Goal: Transaction & Acquisition: Download file/media

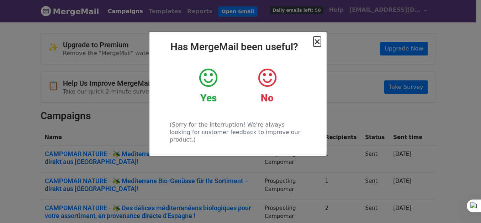
click at [319, 41] on span "×" at bounding box center [317, 42] width 7 height 10
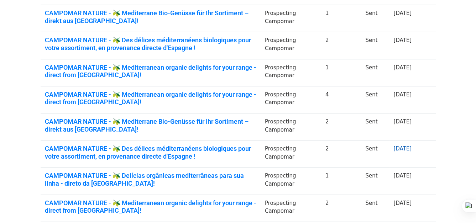
scroll to position [186, 0]
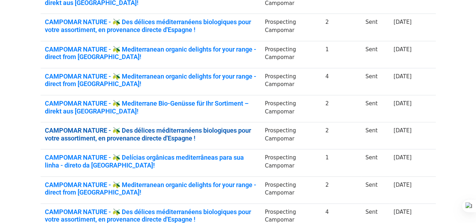
click at [215, 129] on link "CAMPOMAR NATURE - 🫒 Des délices méditerranéens biologiques pour votre assortime…" at bounding box center [150, 134] width 211 height 15
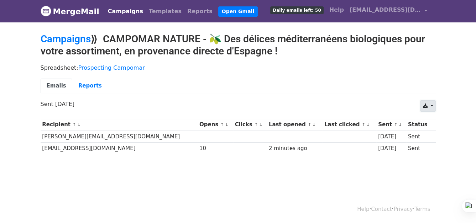
click at [430, 105] on link at bounding box center [427, 105] width 15 height 11
click at [432, 128] on link "Excel" at bounding box center [436, 133] width 32 height 11
click at [62, 41] on link "Campaigns" at bounding box center [66, 39] width 50 height 12
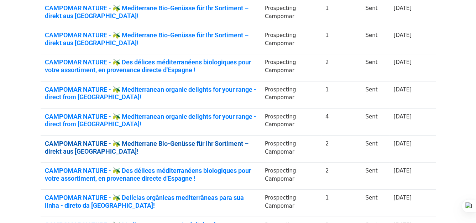
click at [256, 144] on link "CAMPOMAR NATURE - 🫒 Mediterrane Bio-Genüsse für Ihr Sortiment – direkt aus Span…" at bounding box center [150, 147] width 211 height 15
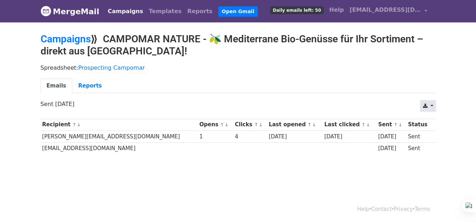
click at [426, 104] on icon at bounding box center [424, 106] width 5 height 5
click at [433, 130] on link "Excel" at bounding box center [436, 133] width 32 height 11
click at [68, 35] on link "Campaigns" at bounding box center [66, 39] width 50 height 12
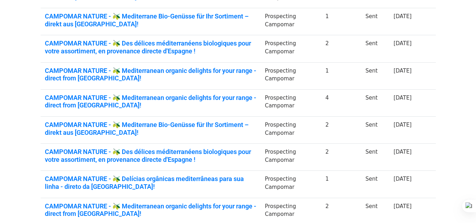
scroll to position [165, 0]
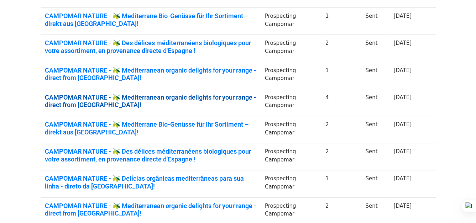
click at [220, 94] on link "CAMPOMAR NATURE - 🫒 Mediterranean organic delights for your range - direct from…" at bounding box center [150, 101] width 211 height 15
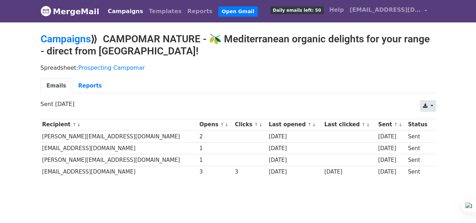
click at [431, 106] on link at bounding box center [427, 105] width 15 height 11
click at [436, 134] on link "Excel" at bounding box center [436, 133] width 32 height 11
click at [61, 38] on link "Campaigns" at bounding box center [66, 39] width 50 height 12
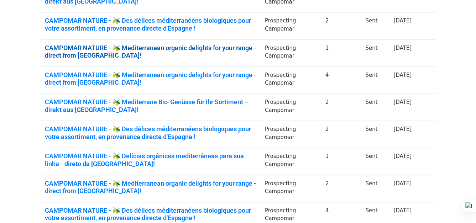
click at [225, 50] on link "CAMPOMAR NATURE - 🫒 Mediterranean organic delights for your range - direct from…" at bounding box center [150, 51] width 211 height 15
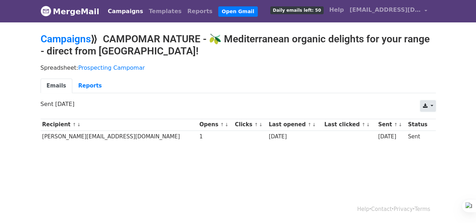
click at [427, 104] on icon at bounding box center [424, 106] width 5 height 5
drag, startPoint x: 436, startPoint y: 133, endPoint x: 423, endPoint y: 133, distance: 13.5
click at [436, 134] on link "Excel" at bounding box center [436, 133] width 32 height 11
click at [61, 36] on link "Campaigns" at bounding box center [66, 39] width 50 height 12
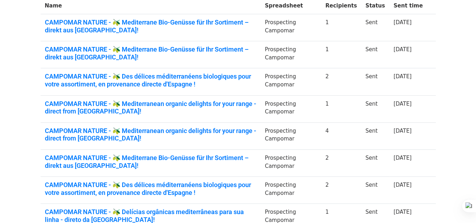
scroll to position [131, 0]
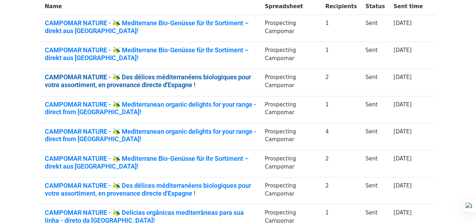
click at [216, 78] on link "CAMPOMAR NATURE - 🫒 Des délices méditerranéens biologiques pour votre assortime…" at bounding box center [150, 80] width 211 height 15
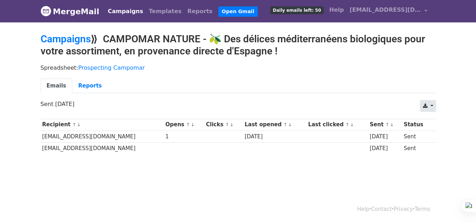
click at [432, 104] on link at bounding box center [427, 105] width 15 height 11
click at [438, 134] on link "Excel" at bounding box center [436, 133] width 32 height 11
click at [68, 39] on link "Campaigns" at bounding box center [66, 39] width 50 height 12
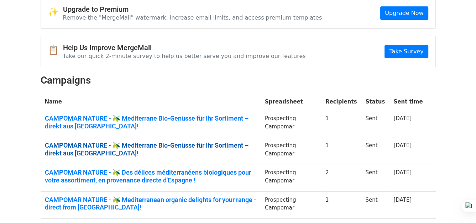
click at [256, 146] on link "CAMPOMAR NATURE - 🫒 Mediterrane Bio-Genüsse für Ihr Sortiment – direkt aus [GEO…" at bounding box center [150, 149] width 211 height 15
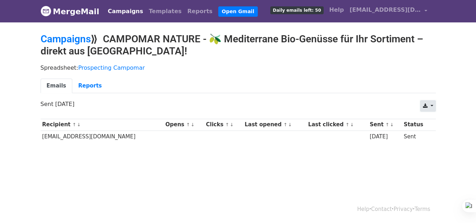
click at [424, 105] on icon at bounding box center [424, 106] width 5 height 5
drag, startPoint x: 437, startPoint y: 130, endPoint x: 332, endPoint y: 112, distance: 106.5
click at [437, 131] on link "Excel" at bounding box center [436, 133] width 32 height 11
click at [73, 38] on link "Campaigns" at bounding box center [66, 39] width 50 height 12
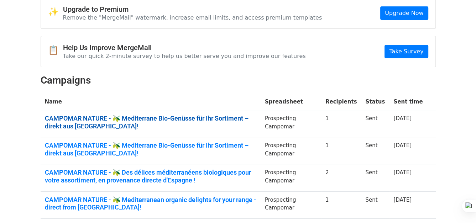
scroll to position [36, 0]
click at [216, 119] on link "CAMPOMAR NATURE - 🫒 Mediterrane Bio-Genüsse für Ihr Sortiment – direkt aus [GEO…" at bounding box center [150, 122] width 211 height 15
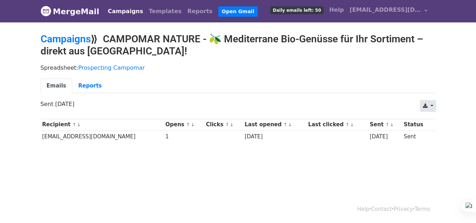
click at [431, 105] on link at bounding box center [427, 105] width 15 height 11
click at [437, 134] on link "Excel" at bounding box center [436, 133] width 32 height 11
